Goal: Contribute content: Add original content to the website for others to see

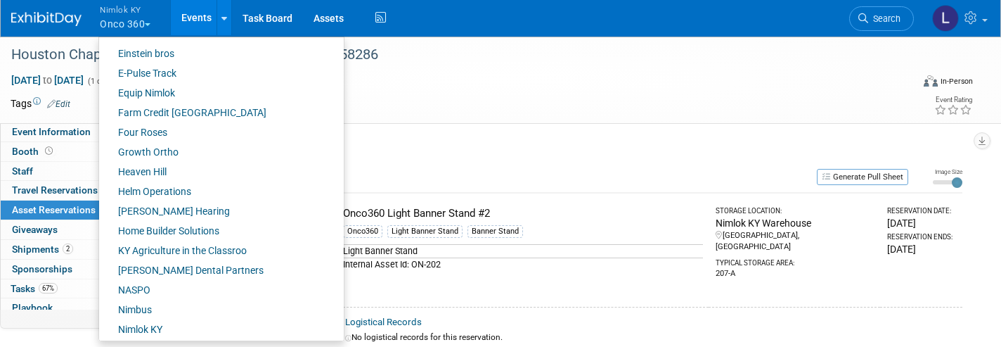
scroll to position [397, 0]
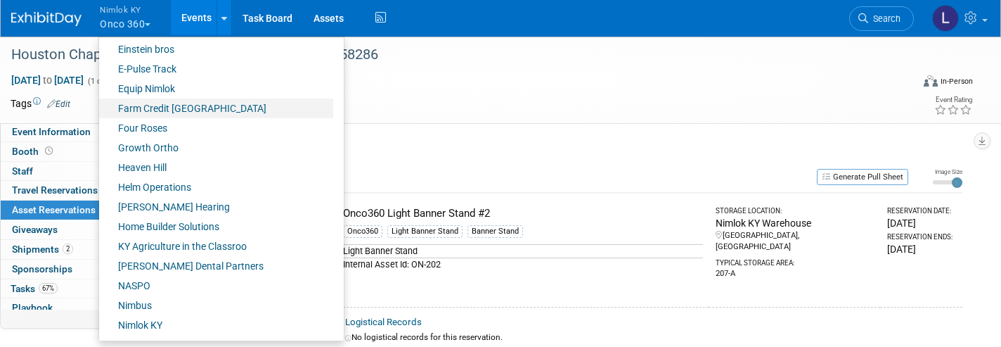
click at [156, 109] on link "Farm Credit [GEOGRAPHIC_DATA]" at bounding box center [216, 108] width 234 height 20
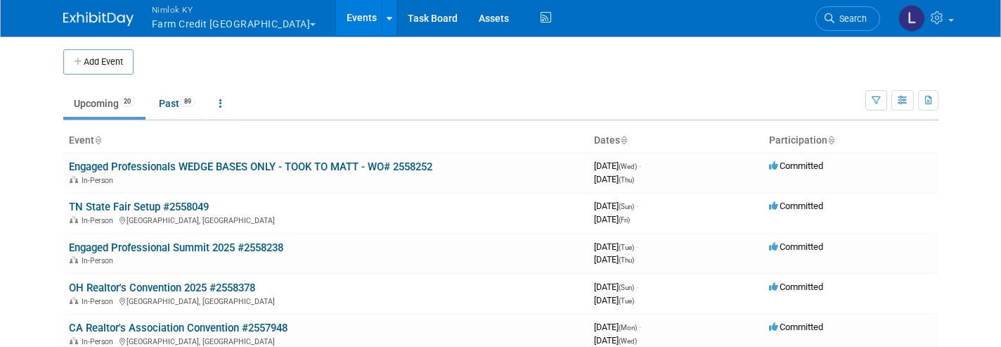
click at [468, 19] on link "Assets" at bounding box center [493, 17] width 51 height 35
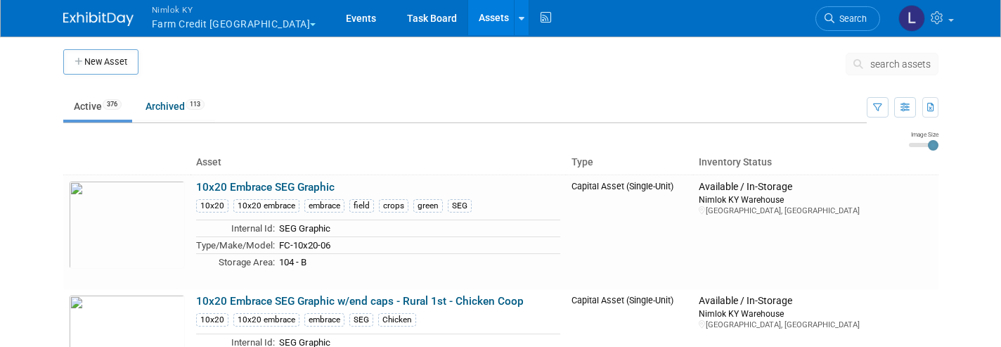
click at [901, 69] on span "search assets" at bounding box center [901, 63] width 60 height 11
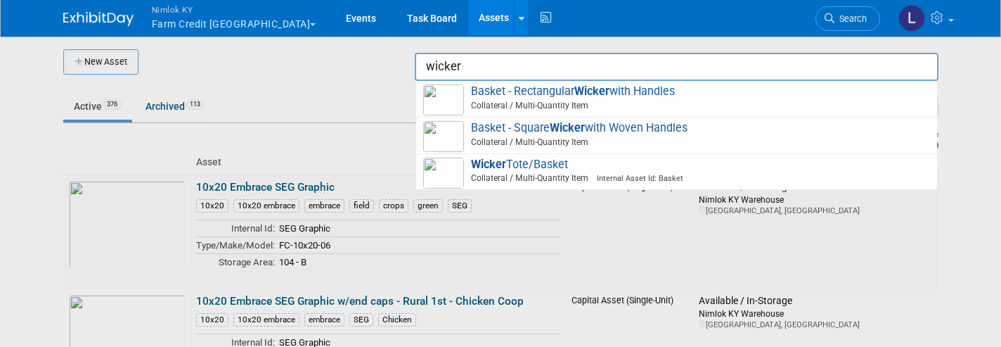
click at [513, 172] on span "Collateral / Multi-Quantity Item Internal Asset Id: Basket" at bounding box center [679, 178] width 503 height 13
type input "Wicker Tote/Basket"
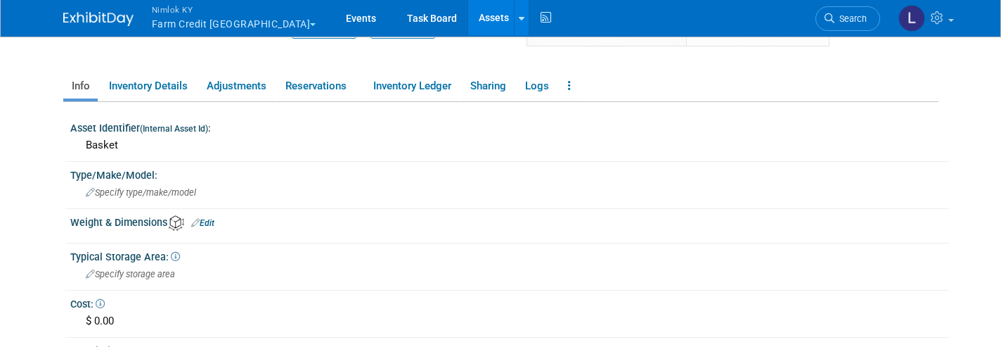
scroll to position [195, 0]
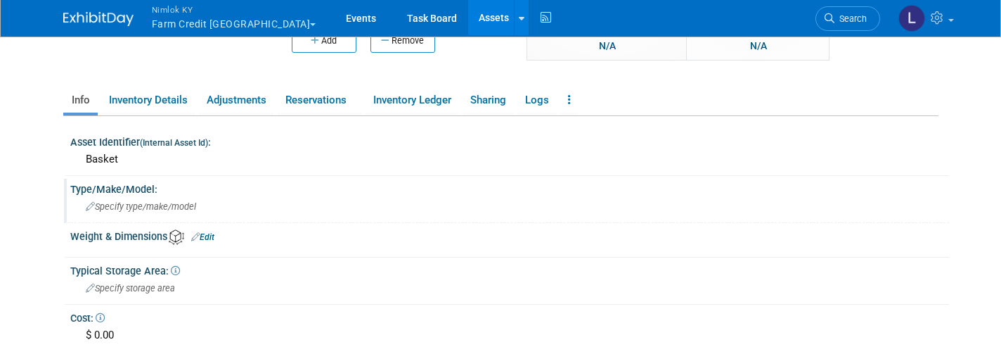
click at [309, 102] on link "Reservations" at bounding box center [319, 100] width 85 height 25
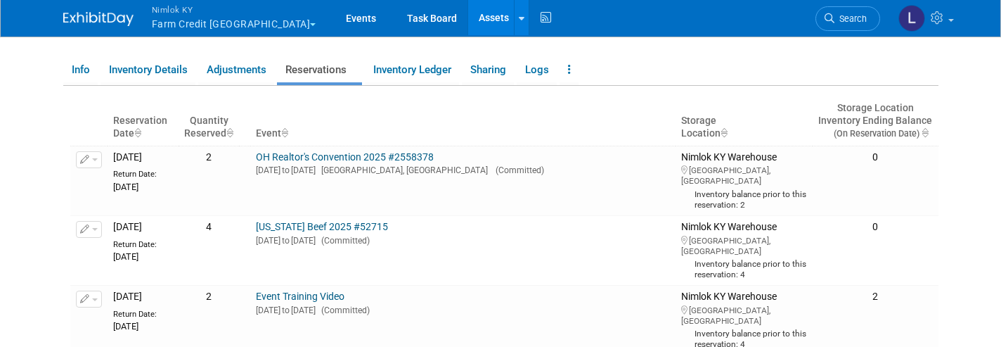
scroll to position [222, 0]
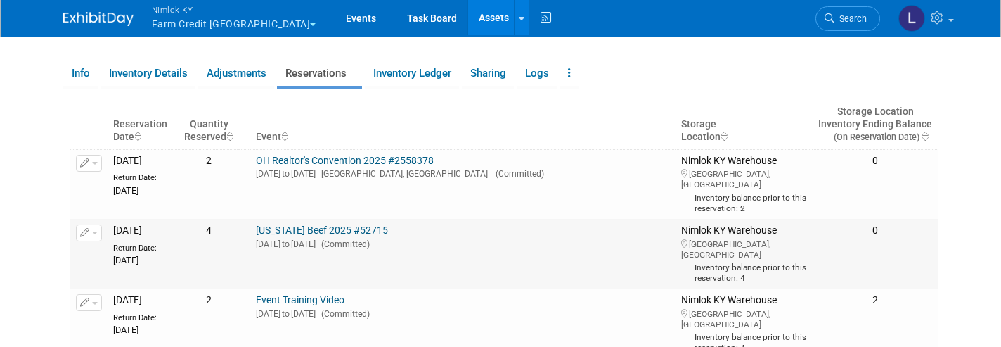
click at [156, 77] on link "Inventory Details" at bounding box center [148, 73] width 95 height 25
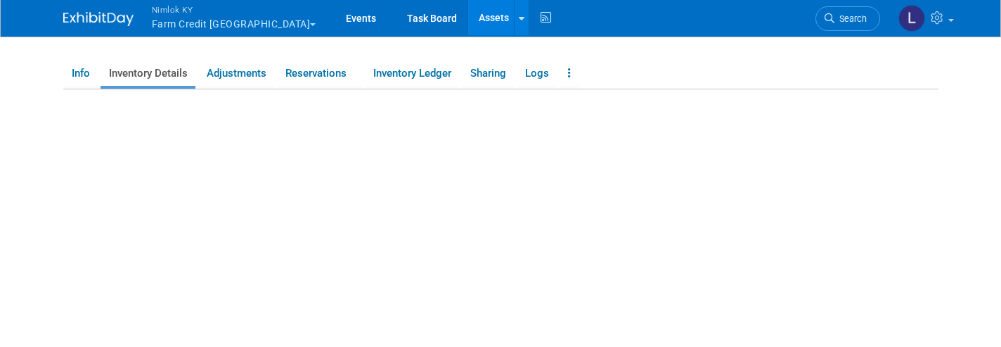
scroll to position [180, 0]
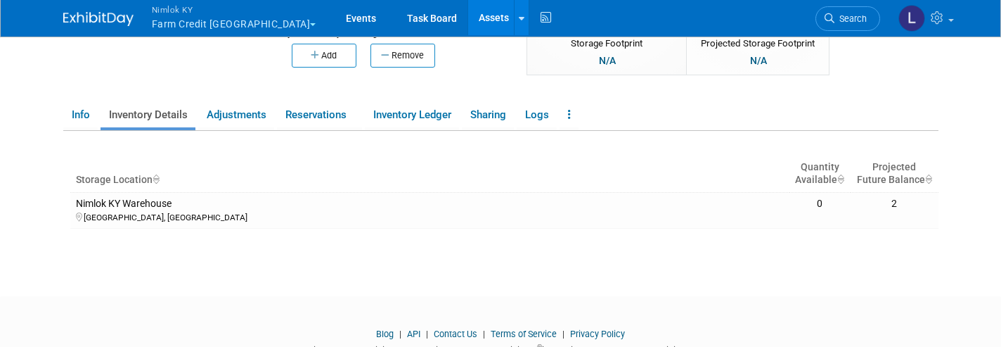
click at [397, 122] on link "Inventory Ledger" at bounding box center [412, 115] width 94 height 25
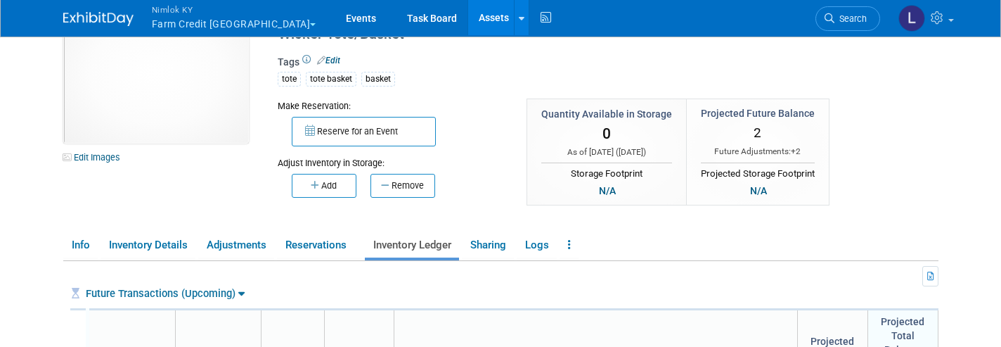
scroll to position [54, 0]
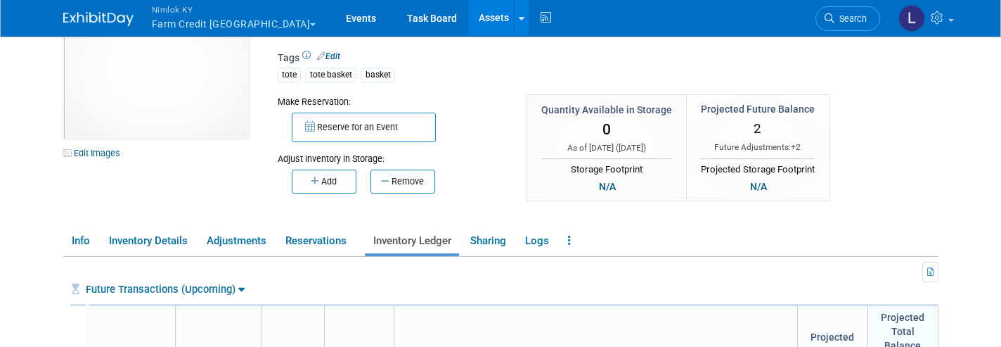
click at [80, 232] on link "Info" at bounding box center [80, 241] width 34 height 25
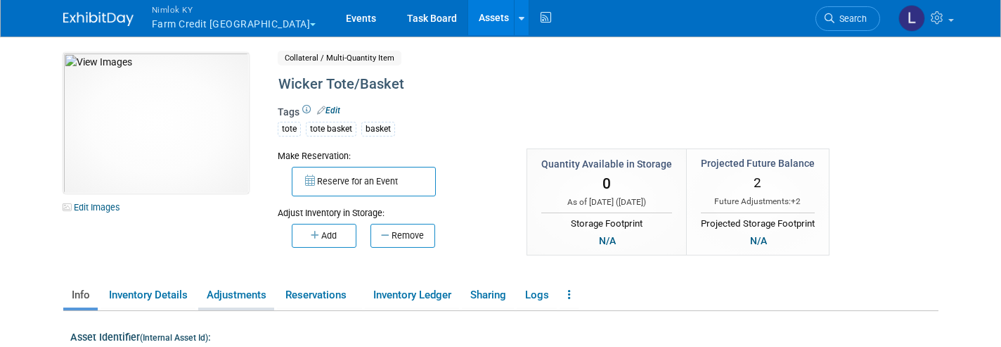
scroll to position [0, 0]
click at [148, 295] on link "Inventory Details" at bounding box center [148, 295] width 95 height 25
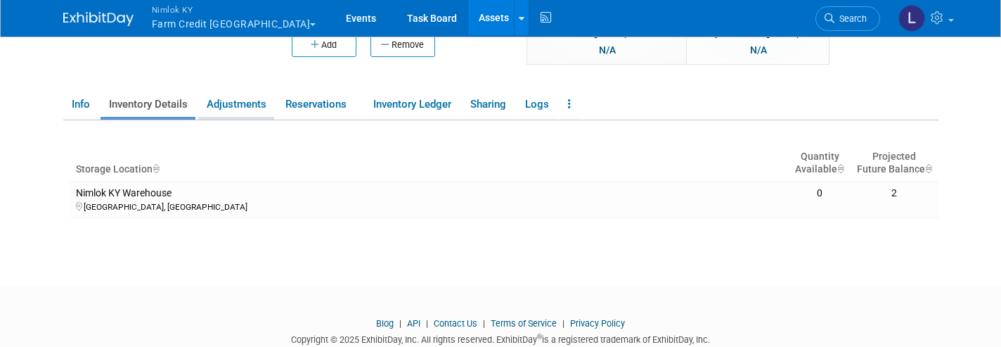
scroll to position [196, 0]
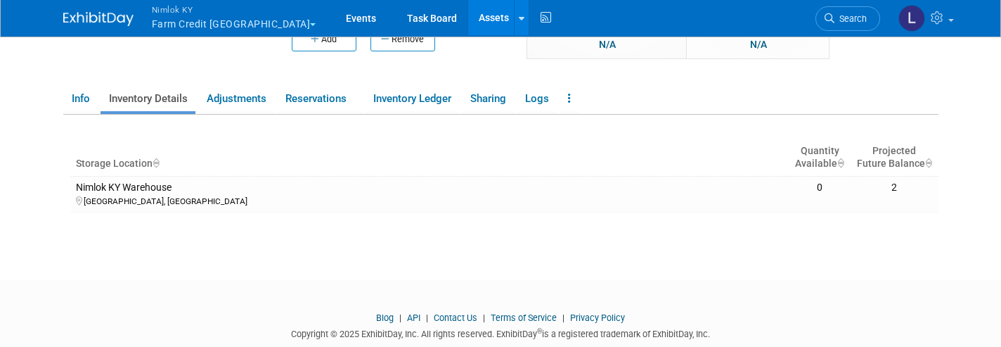
click at [236, 96] on link "Adjustments" at bounding box center [236, 98] width 76 height 25
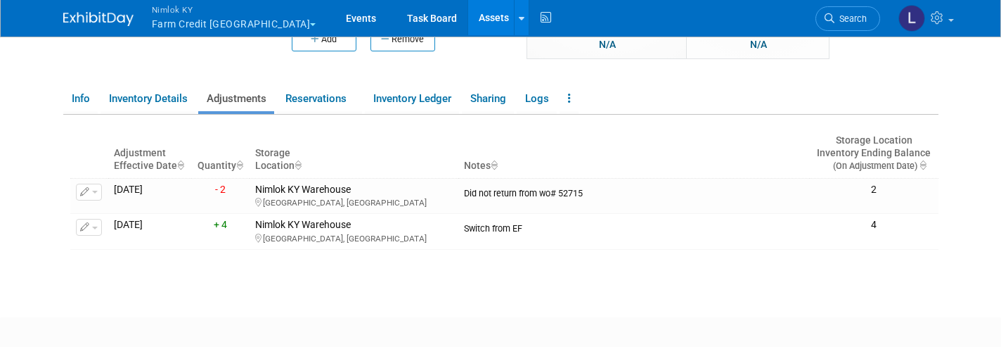
click at [305, 98] on link "Reservations" at bounding box center [319, 98] width 85 height 25
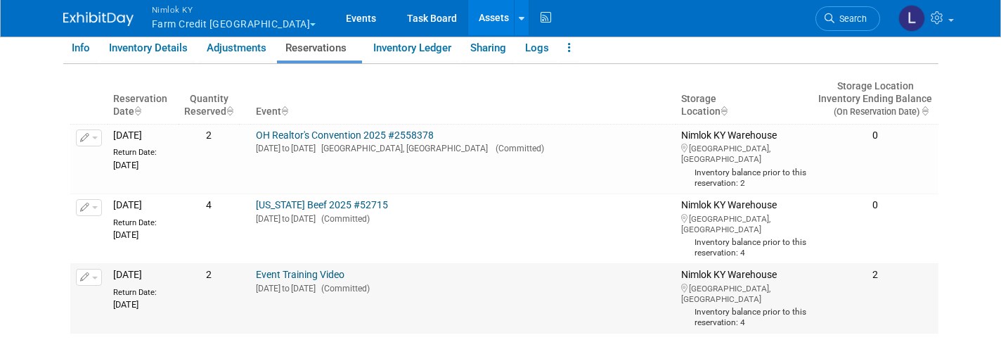
scroll to position [245, 0]
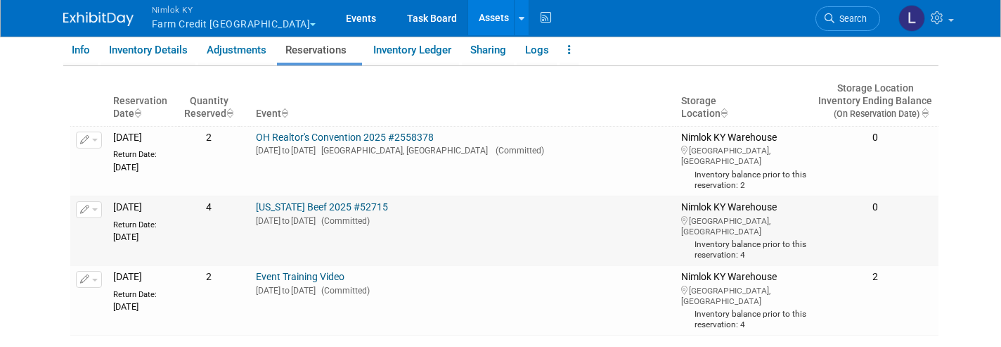
click at [340, 202] on link "[US_STATE] Beef 2025 #52715" at bounding box center [322, 206] width 132 height 11
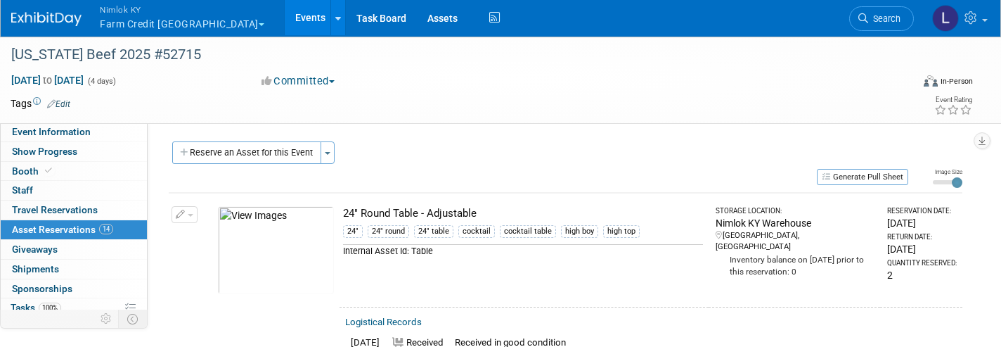
click at [417, 24] on link "Assets" at bounding box center [442, 17] width 51 height 35
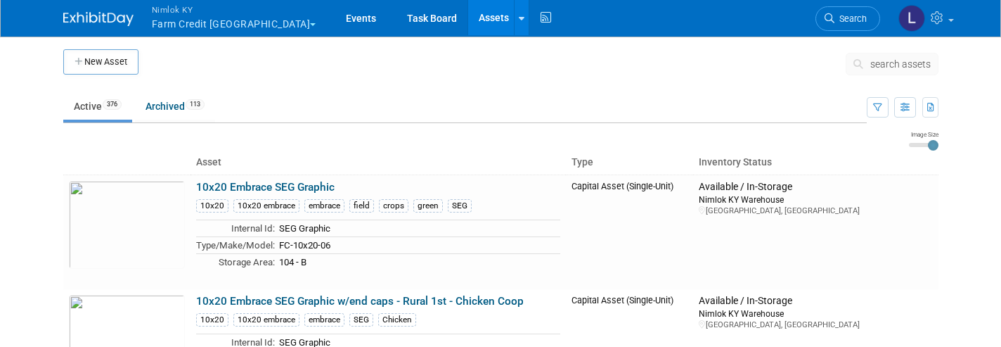
click at [902, 62] on span "search assets" at bounding box center [901, 63] width 60 height 11
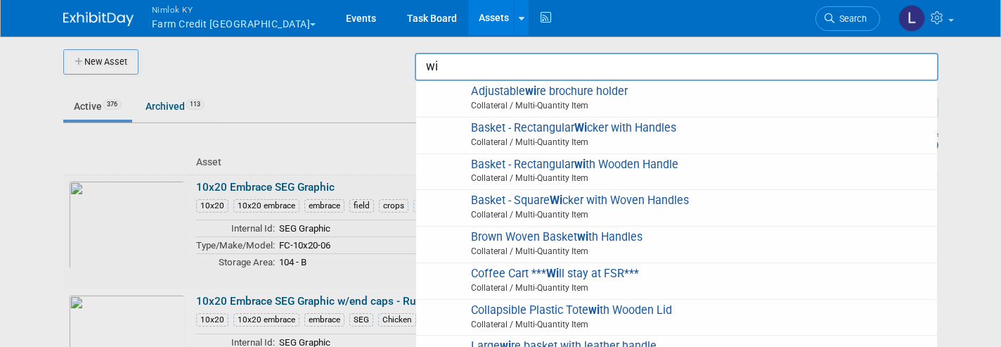
type input "w"
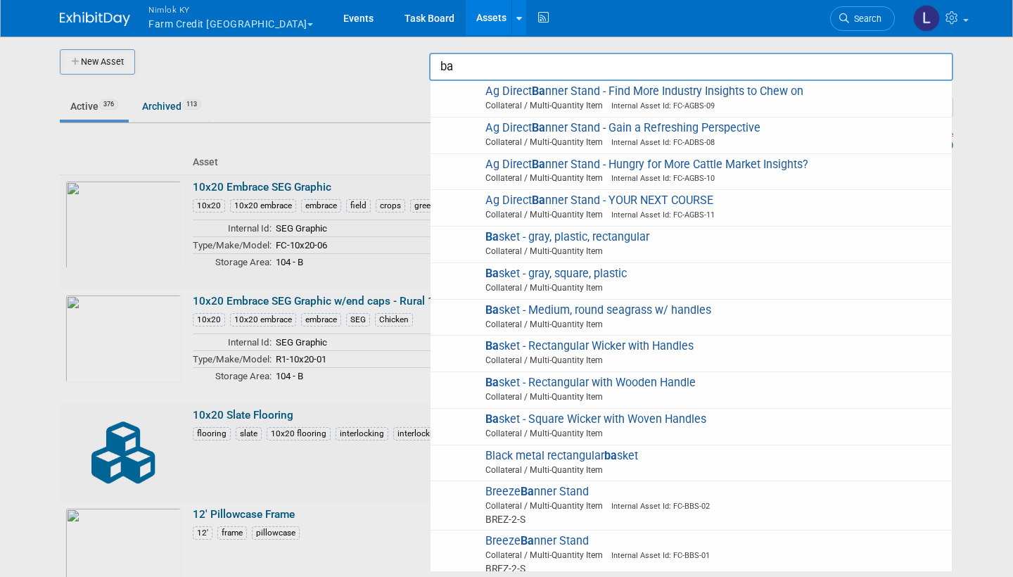
type input "b"
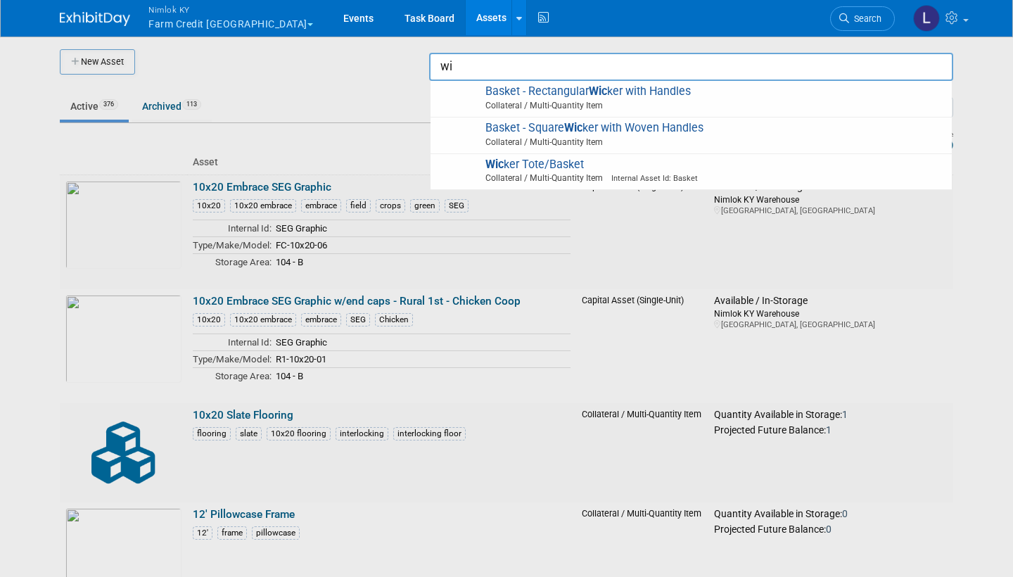
type input "w"
click at [553, 165] on span "[PERSON_NAME] Tote/Basket Collateral / Multi-Quantity Item Internal Asset Id: B…" at bounding box center [690, 172] width 507 height 29
type input "Wicker Tote/Basket"
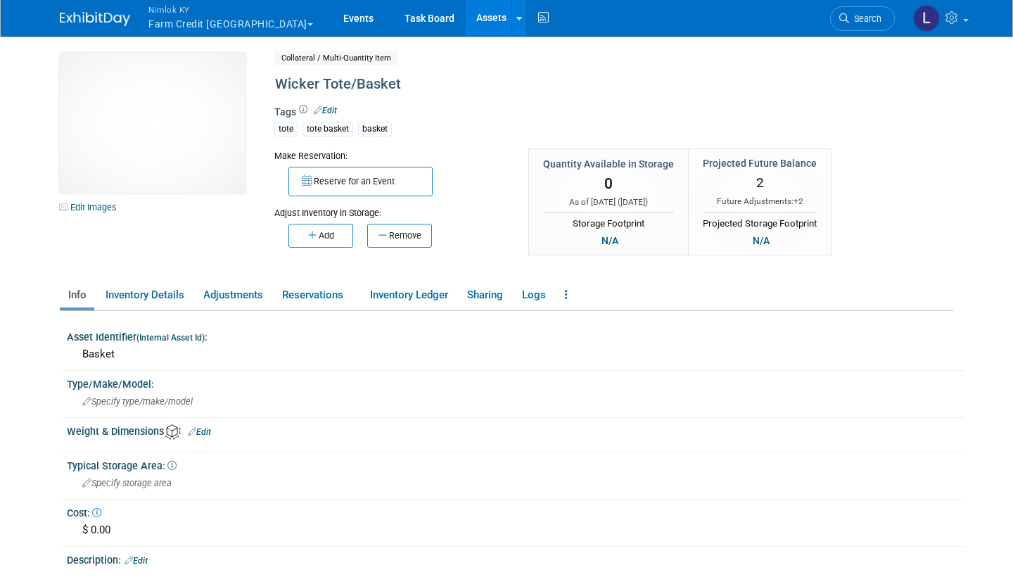
click at [316, 297] on link "Reservations" at bounding box center [316, 295] width 85 height 25
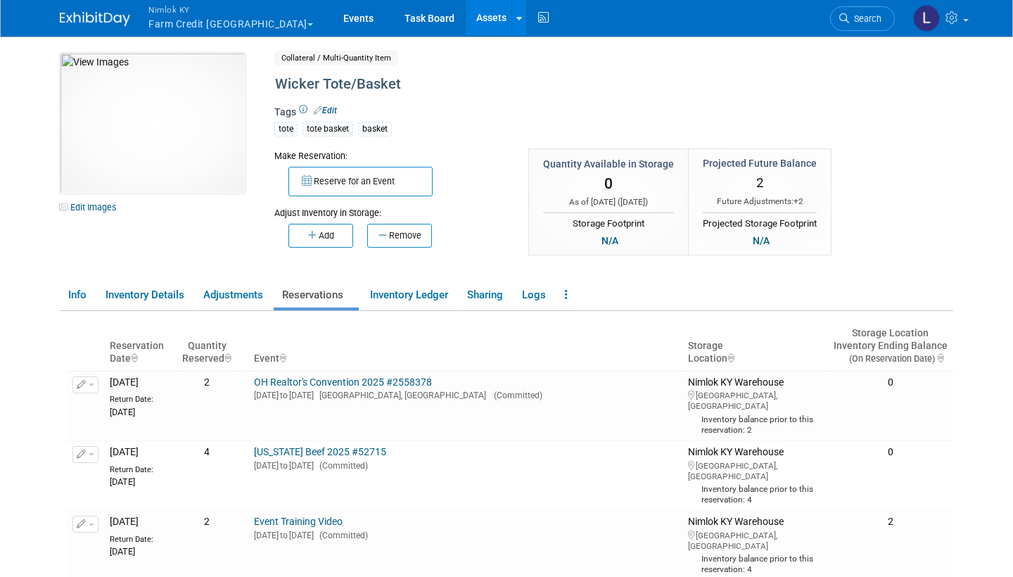
click at [311, 446] on link "[US_STATE] Beef 2025 #52715" at bounding box center [320, 451] width 132 height 11
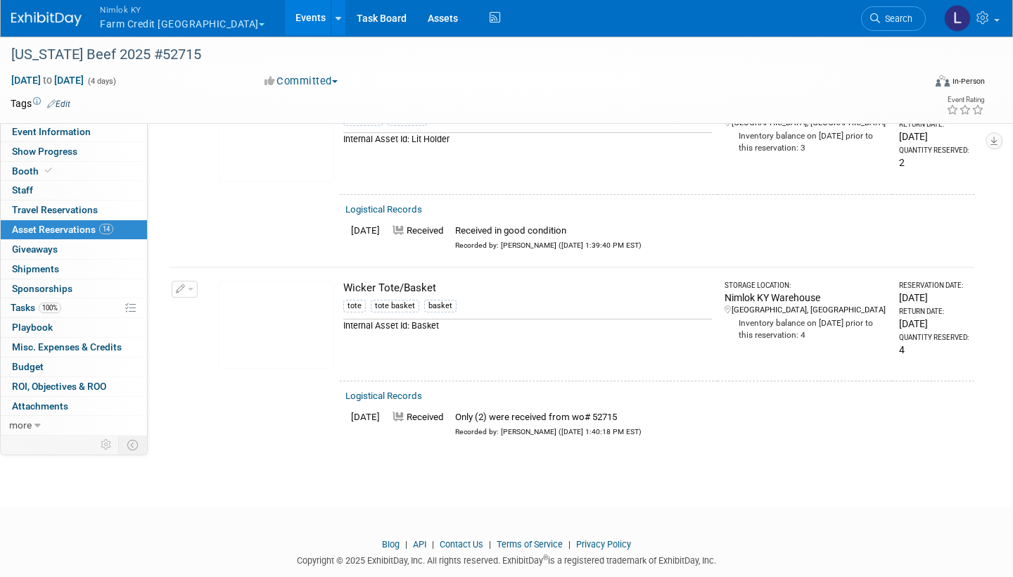
scroll to position [2350, 0]
click at [417, 17] on link "Assets" at bounding box center [442, 17] width 51 height 35
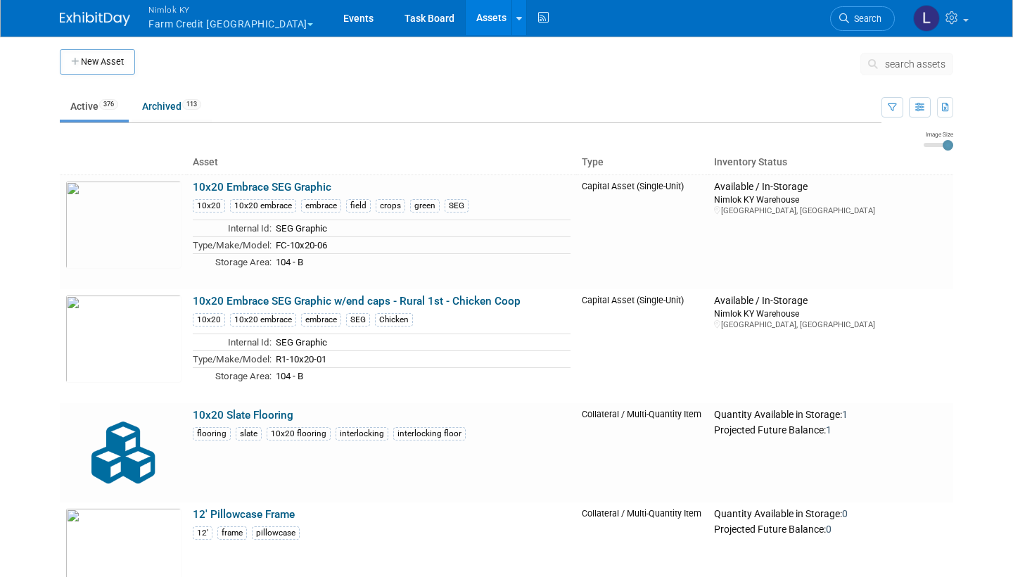
click at [904, 60] on span "search assets" at bounding box center [915, 63] width 60 height 11
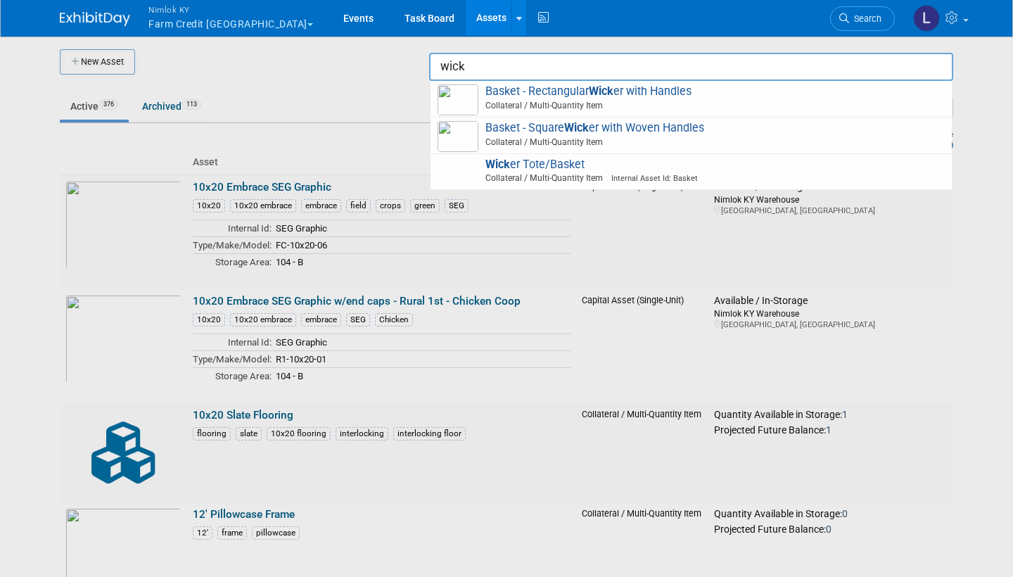
click at [589, 159] on span "[PERSON_NAME] Tote/Basket Collateral / Multi-Quantity Item Internal Asset Id: B…" at bounding box center [690, 172] width 507 height 29
type input "Wicker Tote/Basket"
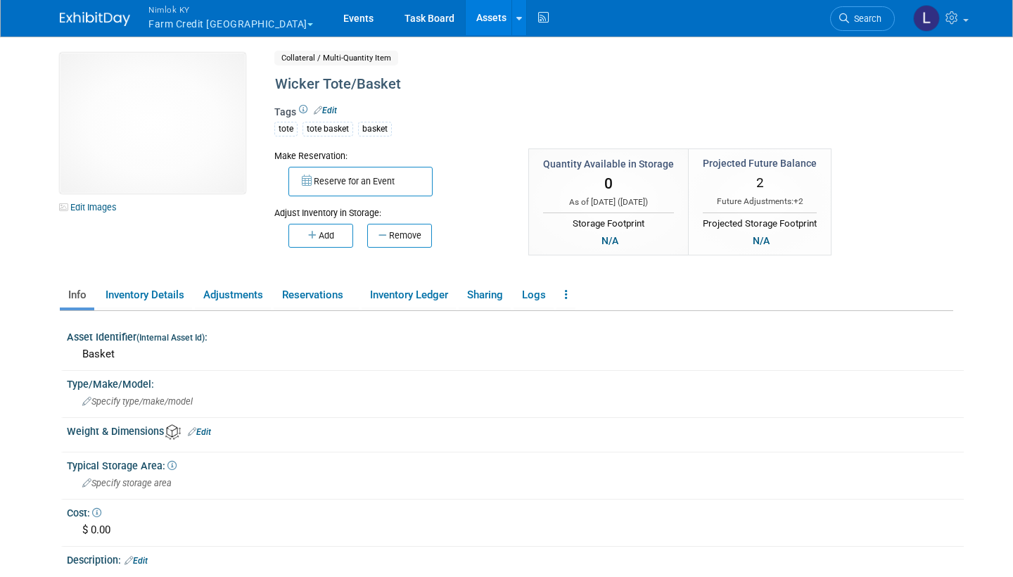
click at [102, 207] on link "Edit Images" at bounding box center [91, 207] width 63 height 18
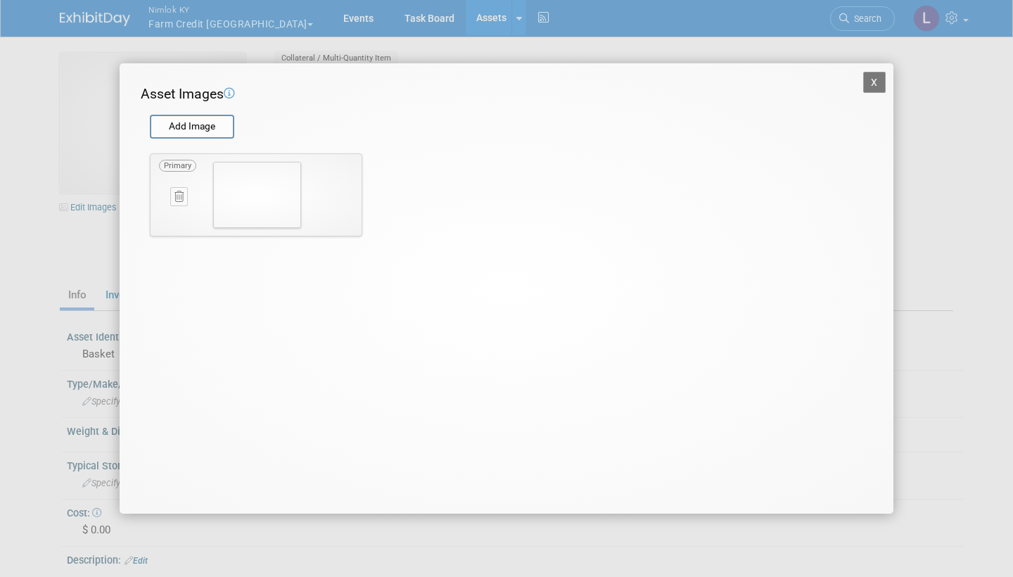
click at [193, 123] on input "file" at bounding box center [148, 126] width 167 height 21
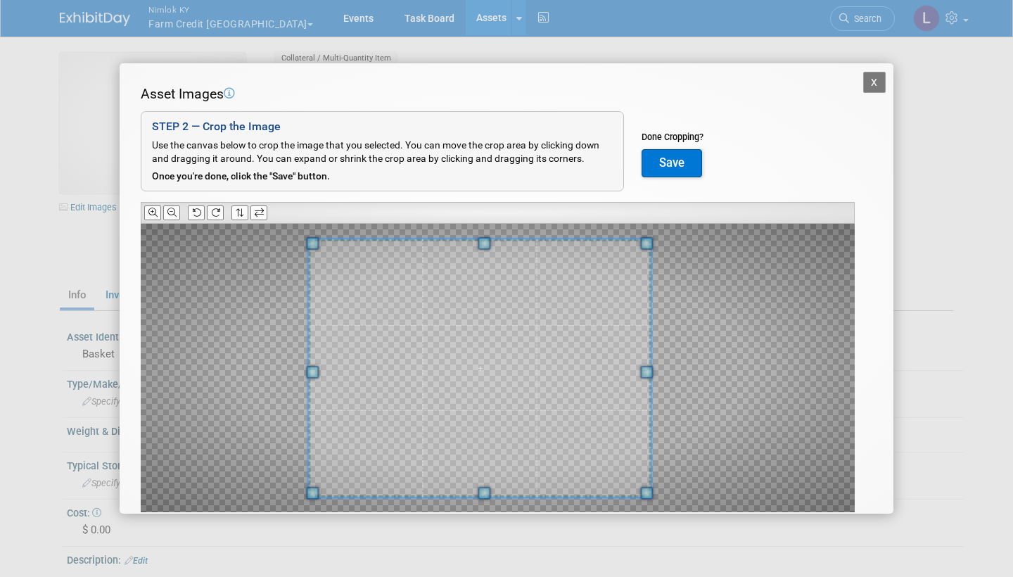
click at [312, 363] on div at bounding box center [479, 367] width 342 height 257
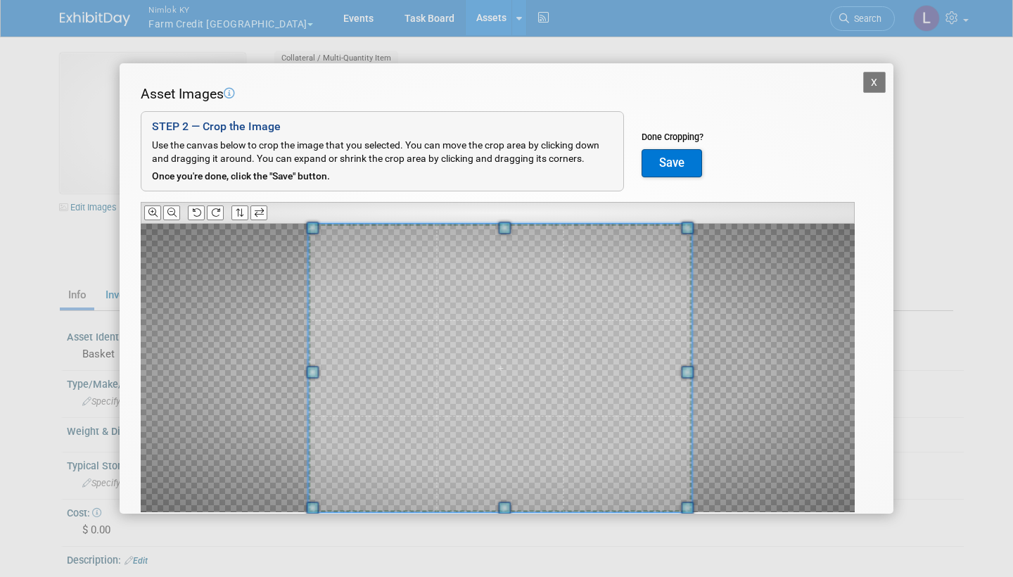
click at [691, 390] on div at bounding box center [499, 368] width 383 height 288
click at [669, 158] on button "Save" at bounding box center [671, 163] width 60 height 28
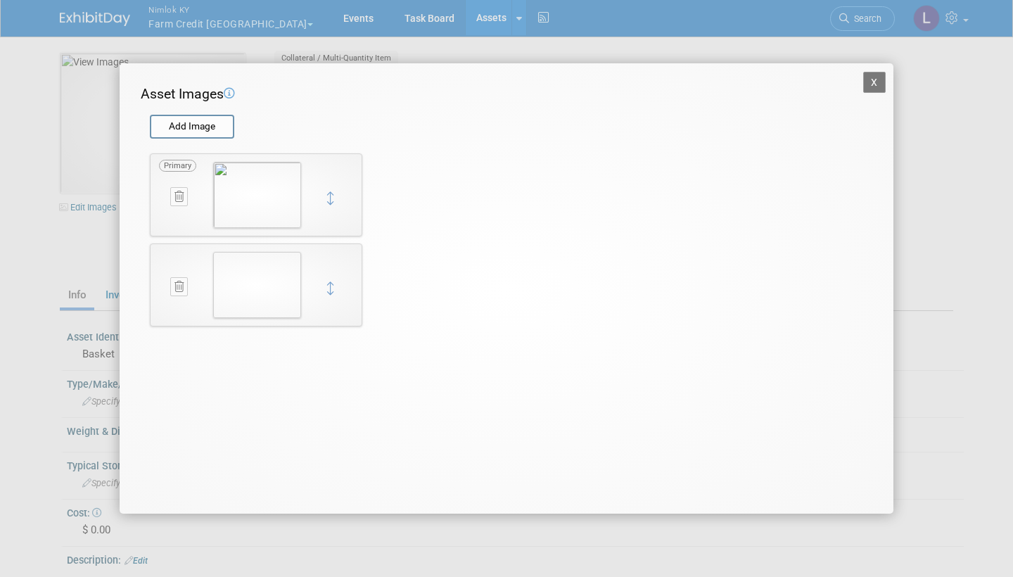
click at [180, 194] on icon at bounding box center [178, 196] width 9 height 11
click at [174, 212] on icon "button" at bounding box center [171, 212] width 9 height 8
click at [878, 86] on button "X" at bounding box center [874, 82] width 23 height 21
